Goal: Task Accomplishment & Management: Manage account settings

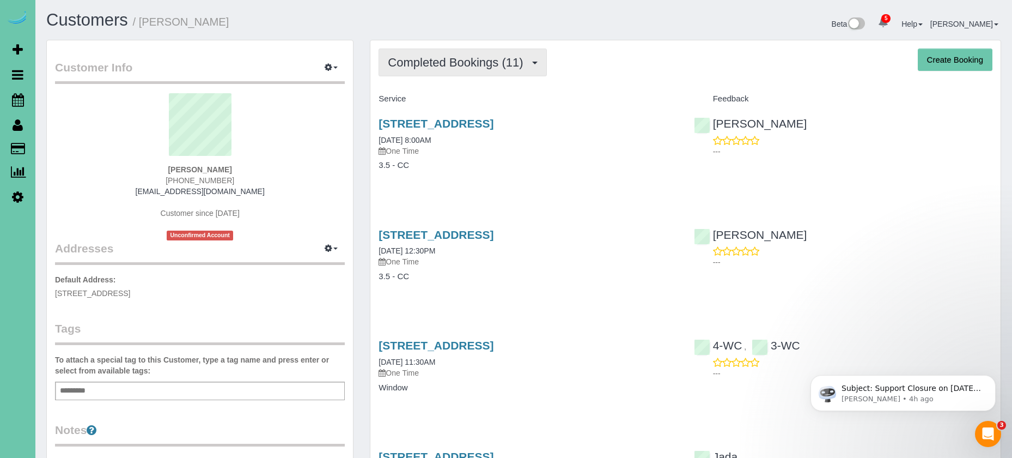
click at [428, 60] on span "Completed Bookings (11)" at bounding box center [458, 63] width 141 height 14
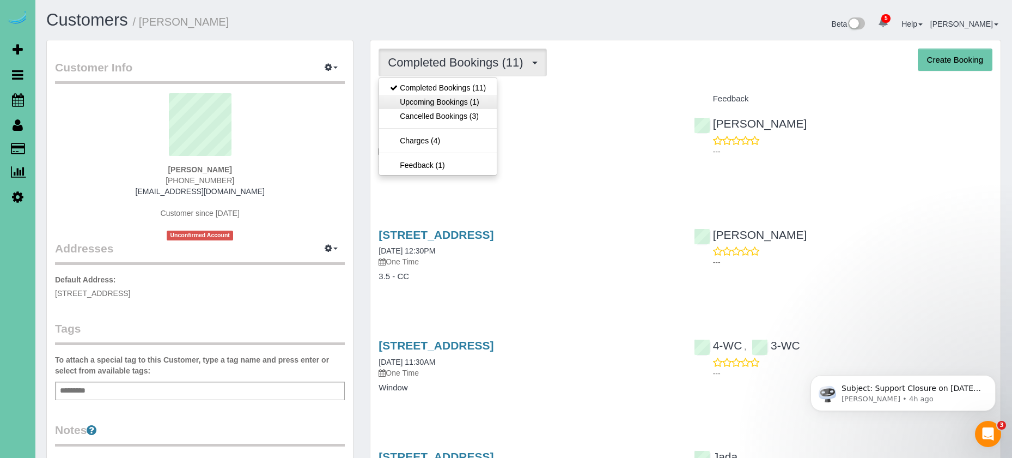
click at [415, 98] on link "Upcoming Bookings (1)" at bounding box center [438, 102] width 118 height 14
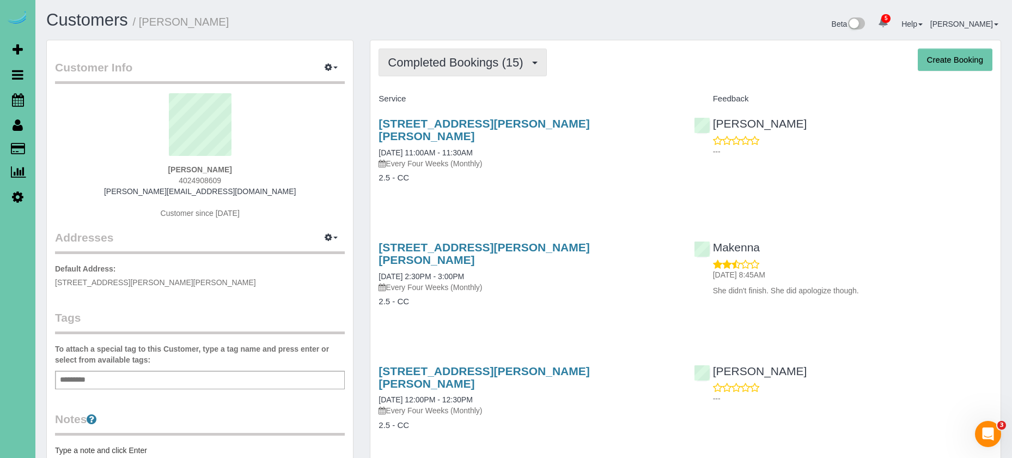
click at [456, 57] on span "Completed Bookings (15)" at bounding box center [458, 63] width 141 height 14
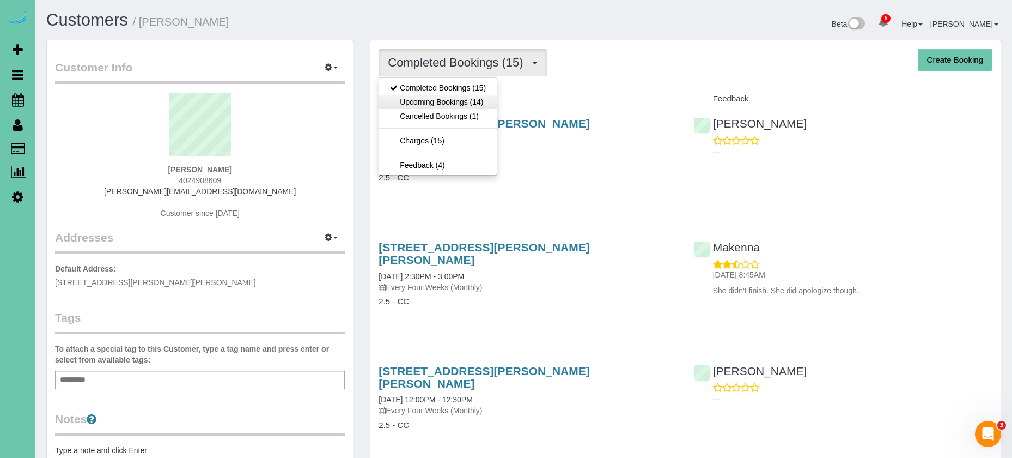
click at [465, 99] on link "Upcoming Bookings (14)" at bounding box center [438, 102] width 118 height 14
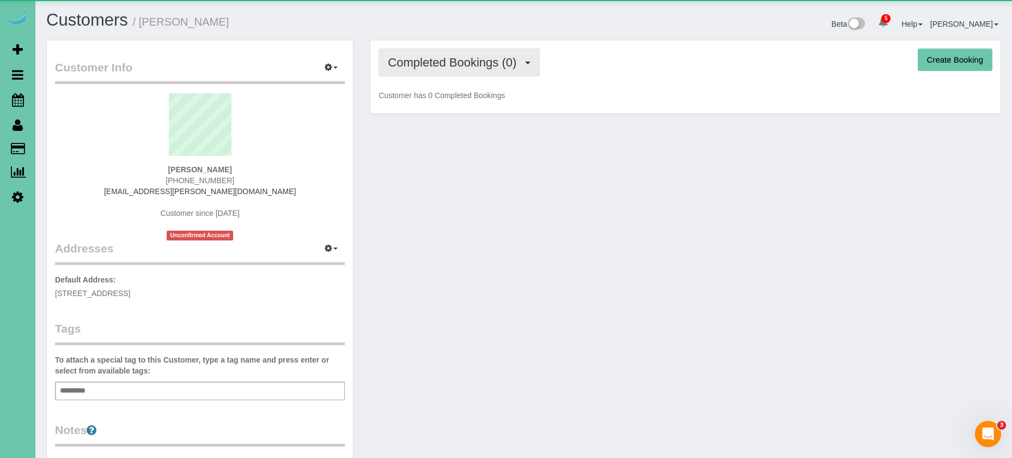
click at [421, 63] on span "Completed Bookings (0)" at bounding box center [455, 63] width 134 height 14
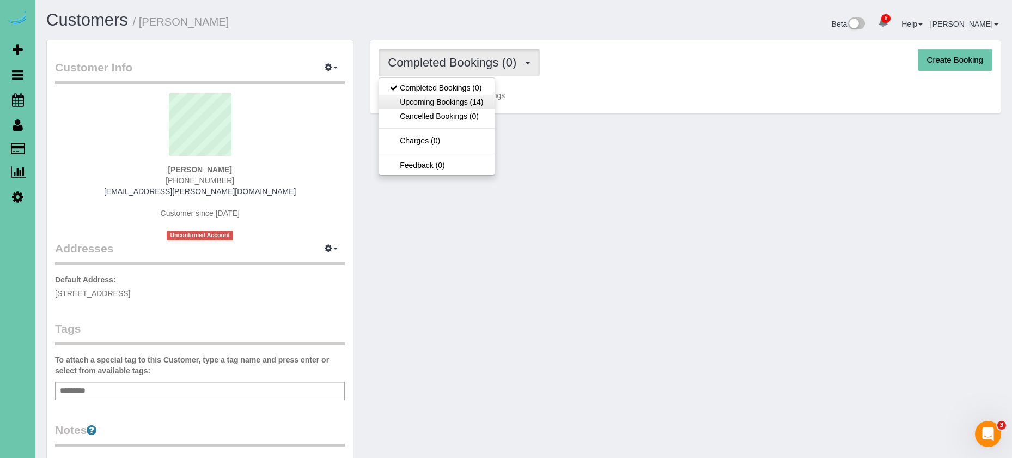
click at [435, 101] on link "Upcoming Bookings (14)" at bounding box center [436, 102] width 115 height 14
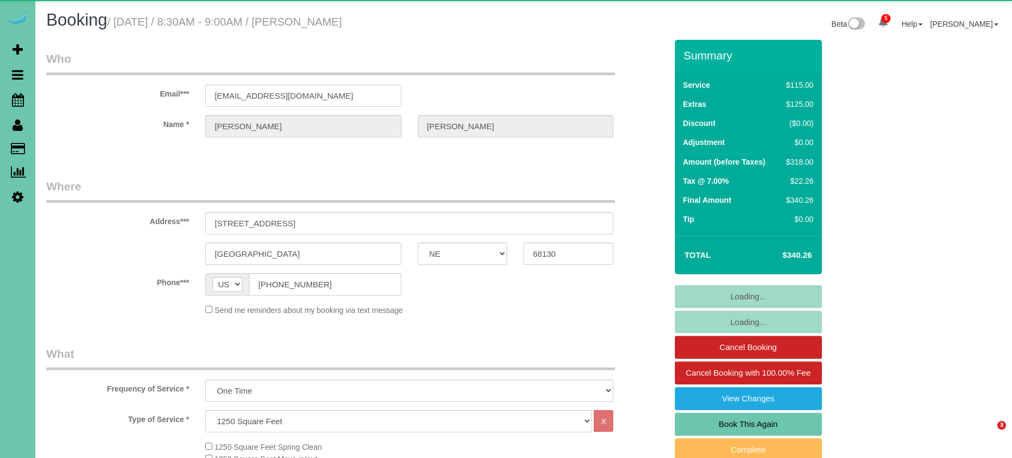
select select "NE"
select select "object:967"
select select "number:35"
select select "number:40"
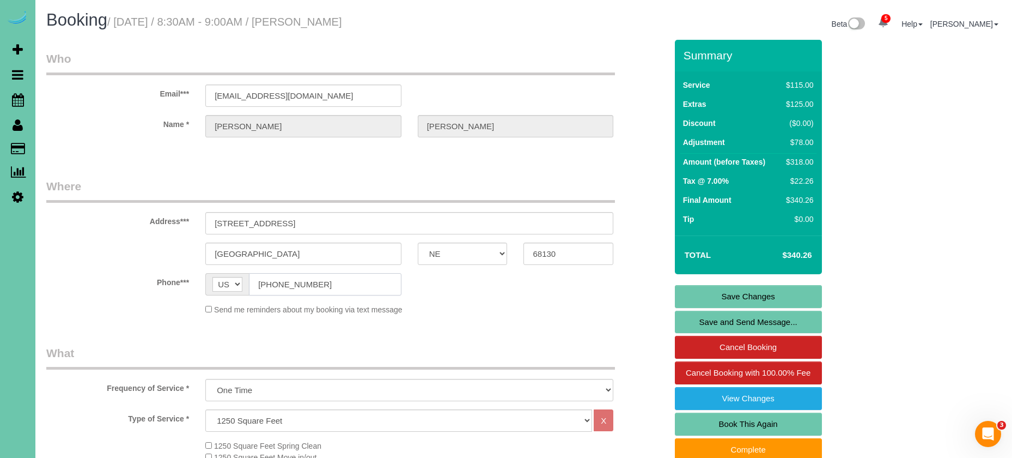
drag, startPoint x: 291, startPoint y: 282, endPoint x: 372, endPoint y: 286, distance: 80.7
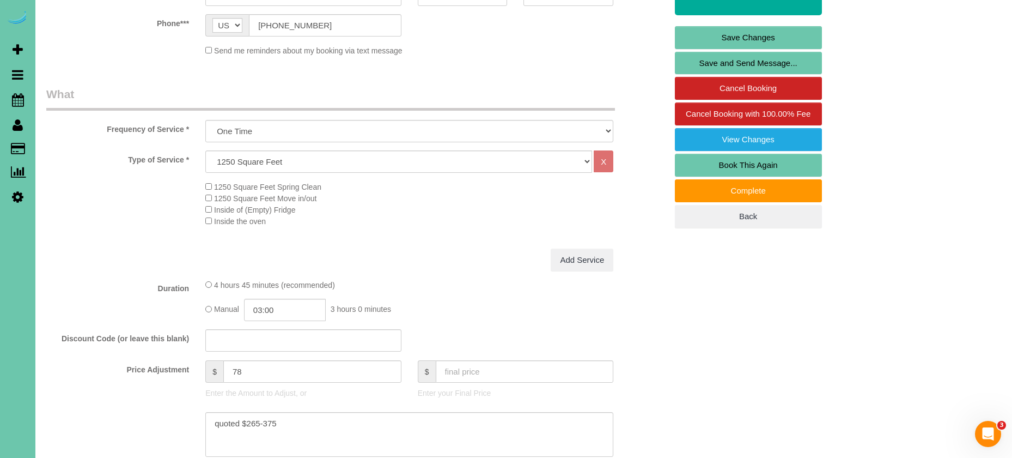
scroll to position [270, 0]
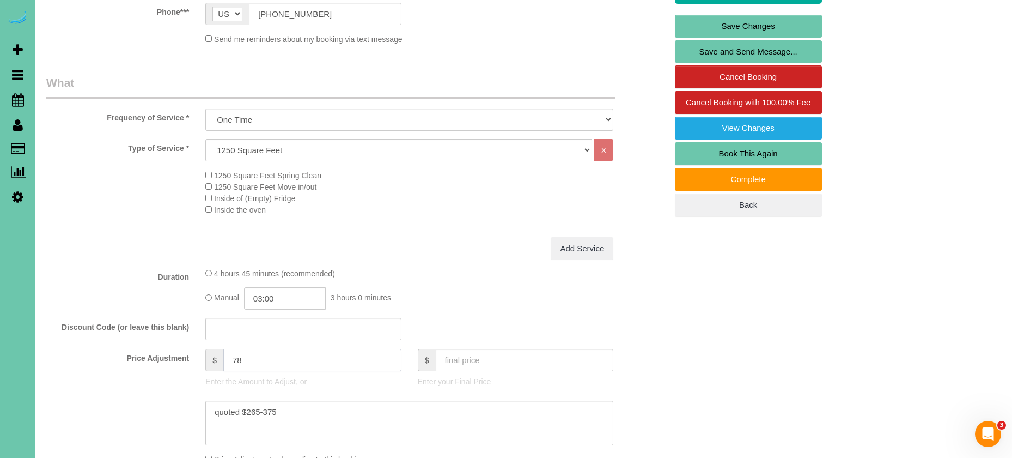
drag, startPoint x: 235, startPoint y: 354, endPoint x: 192, endPoint y: 347, distance: 43.5
click at [193, 349] on div "Price Adjustment $ 78 Enter the Amount to Adjust, or $ Enter your Final Price" at bounding box center [356, 371] width 637 height 44
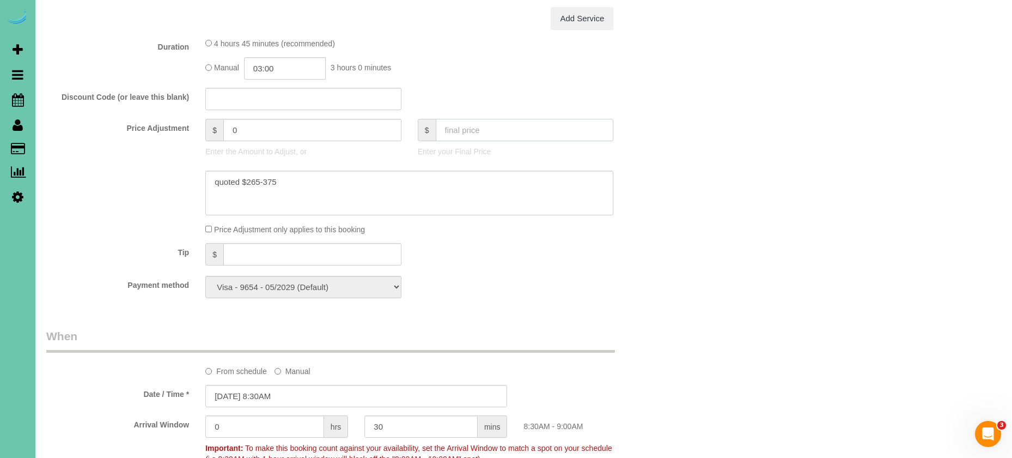
scroll to position [528, 0]
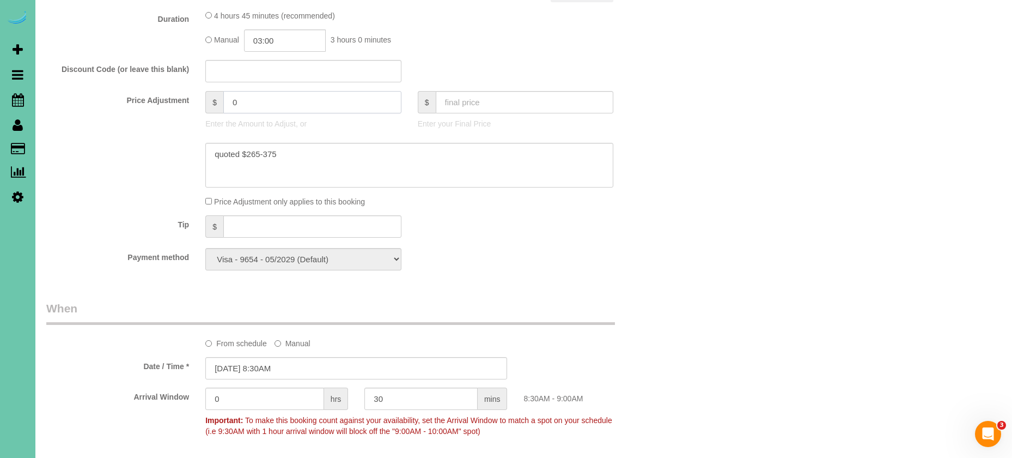
drag, startPoint x: 254, startPoint y: 98, endPoint x: 185, endPoint y: 92, distance: 68.9
click at [186, 92] on div "Price Adjustment $ 0 Enter the Amount to Adjust, or $ Enter your Final Price" at bounding box center [356, 113] width 637 height 44
type input "185"
click at [291, 39] on input "03:00" at bounding box center [285, 40] width 82 height 22
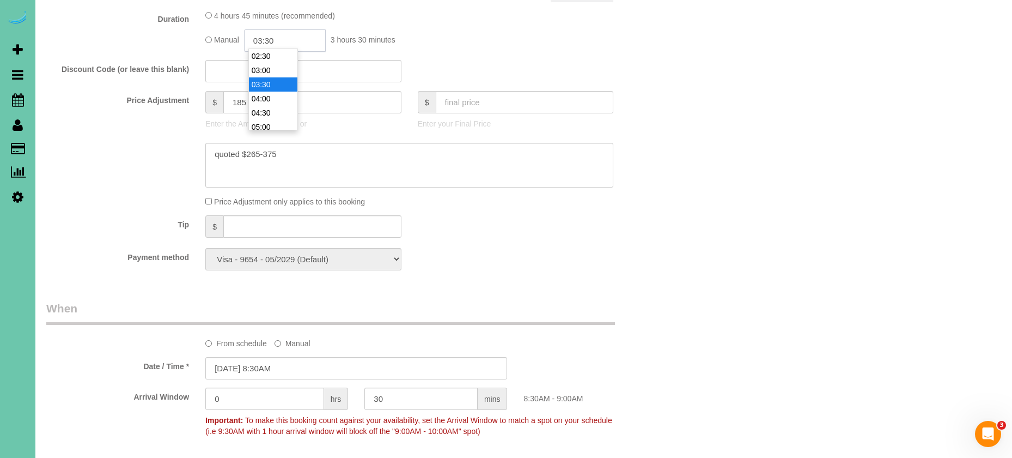
type input "03:30"
drag, startPoint x: 39, startPoint y: 259, endPoint x: 50, endPoint y: 257, distance: 11.6
click at [38, 258] on div "Payment method Visa - 9654 - 05/2029 (Default) Add Credit Card ─────────────── …" at bounding box center [356, 259] width 637 height 22
click at [108, 284] on div "Who Email*** bethstanek@hotmail.com Name * Beth Stanek Where Address*** 1651 S …" at bounding box center [356, 297] width 637 height 1570
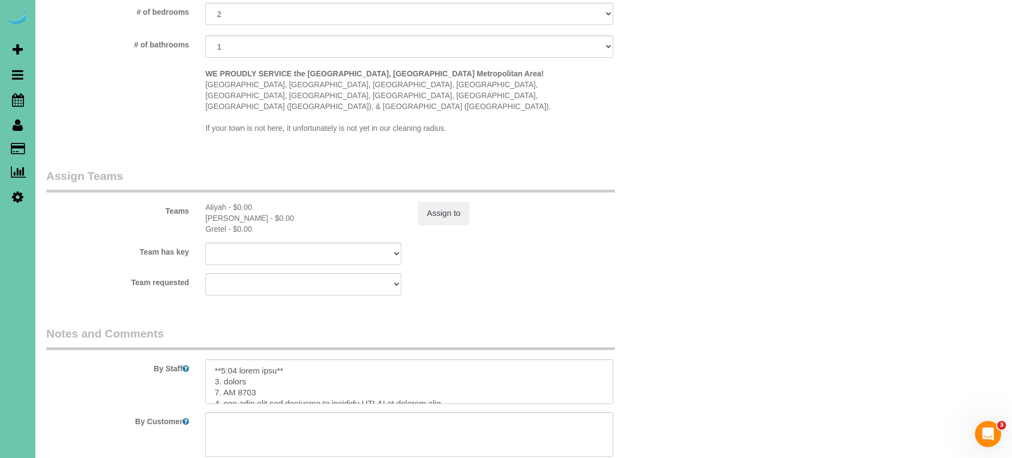
scroll to position [1035, 0]
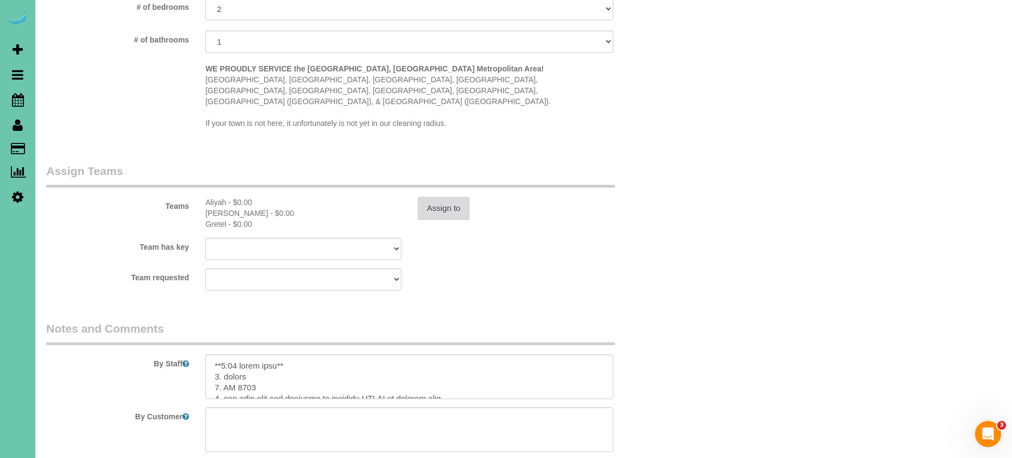
click at [448, 197] on button "Assign to" at bounding box center [444, 208] width 52 height 23
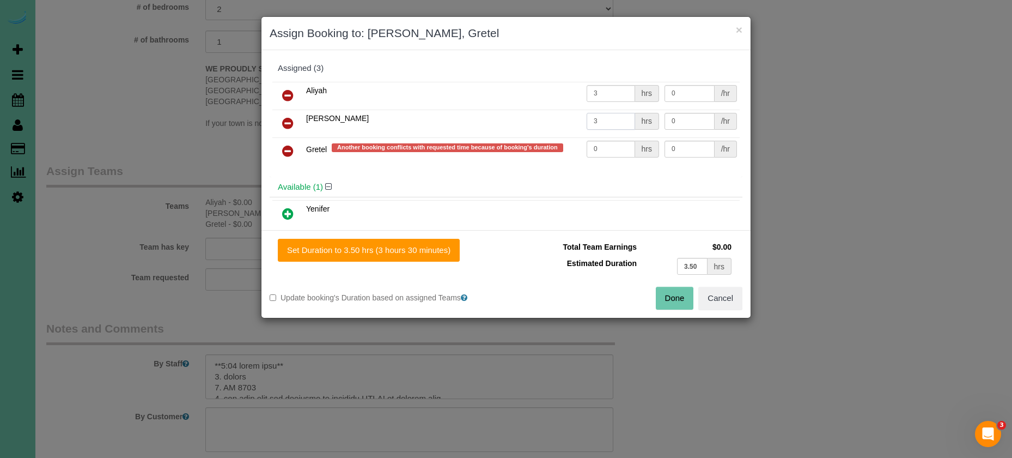
click at [606, 123] on input "3" at bounding box center [611, 121] width 48 height 17
type input "3.5"
click at [601, 94] on input "3" at bounding box center [611, 93] width 48 height 17
type input "3.5"
drag, startPoint x: 610, startPoint y: 151, endPoint x: 538, endPoint y: 142, distance: 72.4
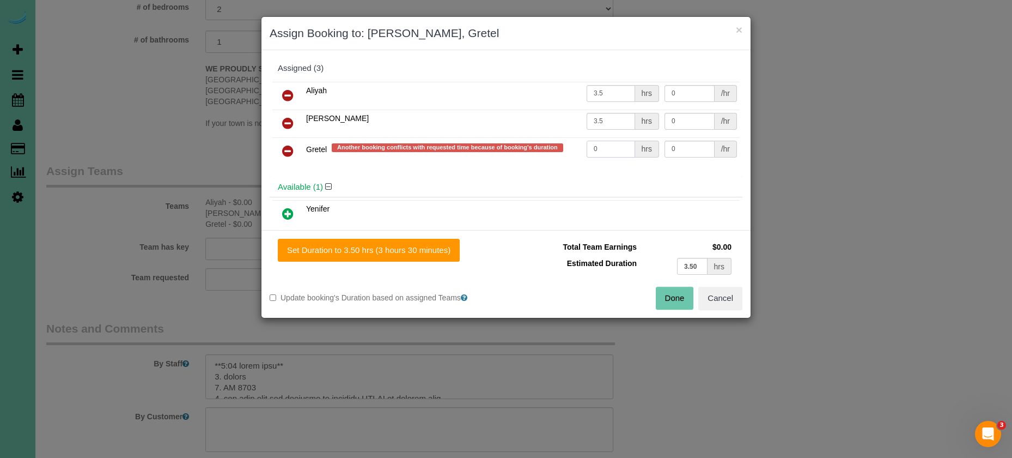
click at [538, 142] on tr "Gretel Another booking conflicts with requested time because of booking's durat…" at bounding box center [505, 151] width 467 height 28
type input "1.25"
click at [674, 295] on button "Done" at bounding box center [675, 298] width 38 height 23
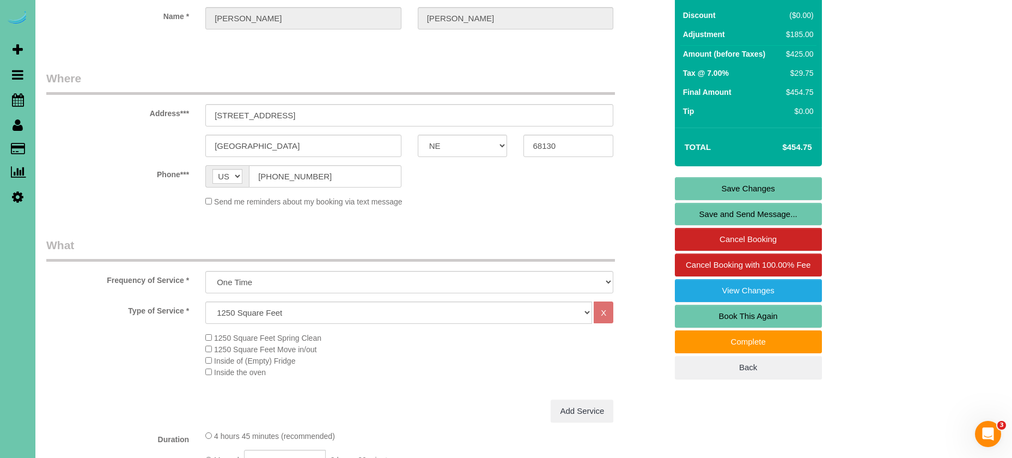
scroll to position [64, 0]
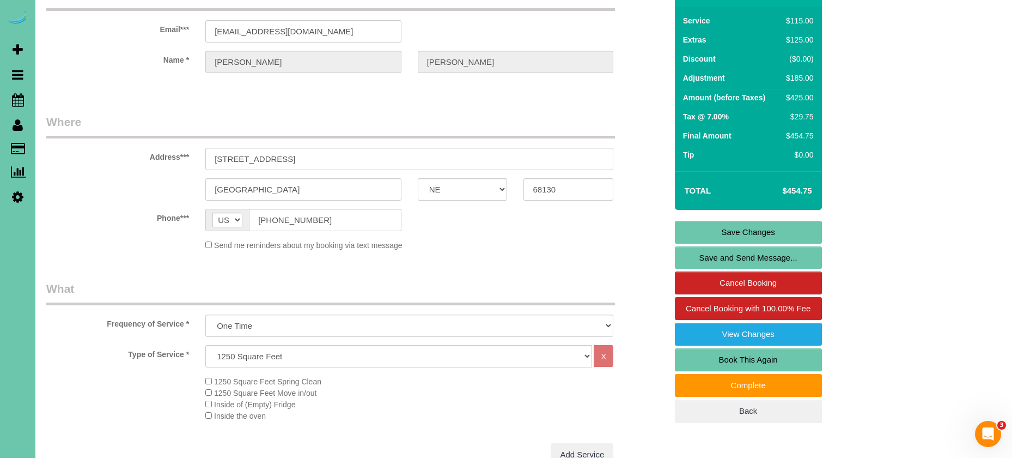
click at [701, 227] on link "Save Changes" at bounding box center [748, 232] width 147 height 23
